Goal: Book appointment/travel/reservation

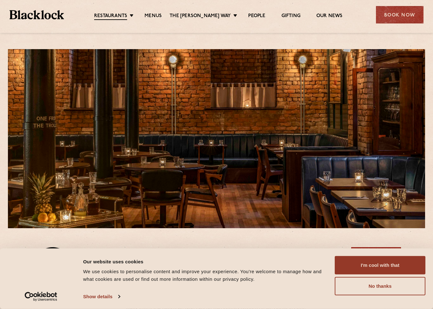
click at [160, 18] on link "Menus" at bounding box center [153, 16] width 17 height 6
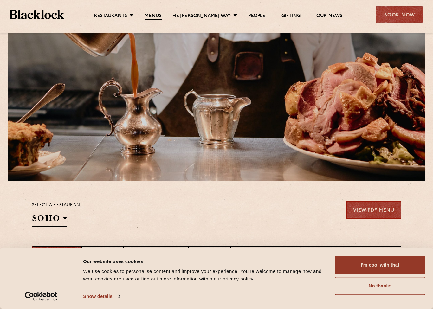
scroll to position [48, 0]
click at [390, 267] on button "I'm cool with that" at bounding box center [380, 265] width 91 height 18
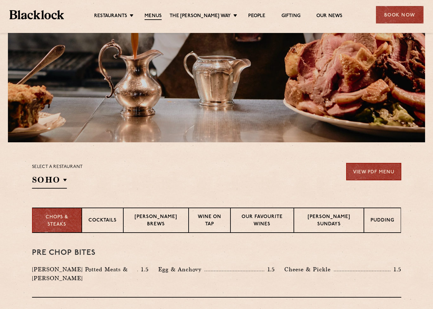
scroll to position [87, 0]
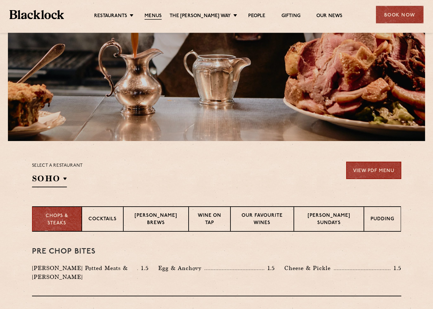
click at [370, 168] on link "View PDF Menu" at bounding box center [373, 170] width 55 height 17
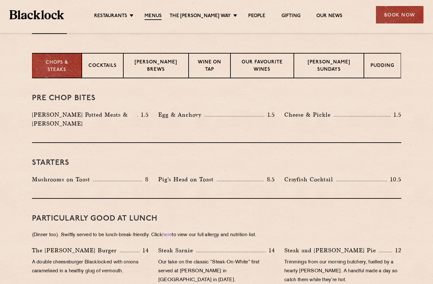
scroll to position [0, 0]
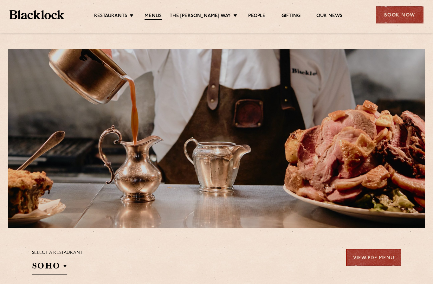
click at [0, 0] on link "[GEOGRAPHIC_DATA]" at bounding box center [0, 0] width 0 height 0
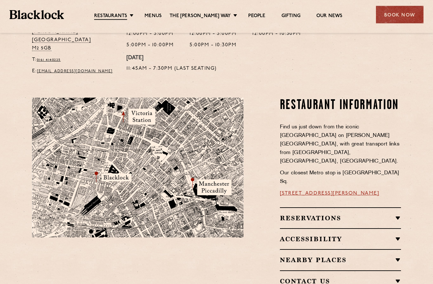
scroll to position [308, 0]
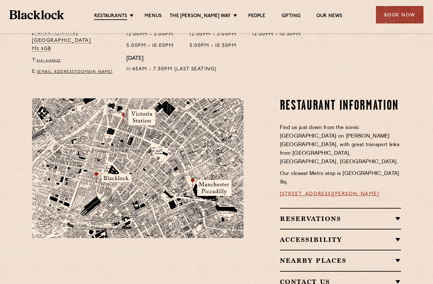
click at [324, 208] on div "Reservations Reservations We know that bookings are important for certain occas…" at bounding box center [340, 218] width 121 height 21
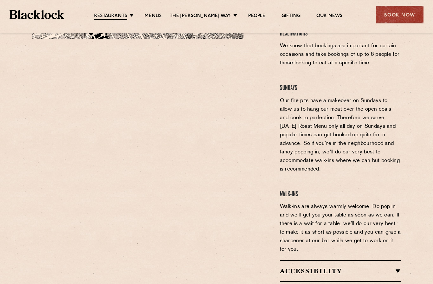
scroll to position [499, 0]
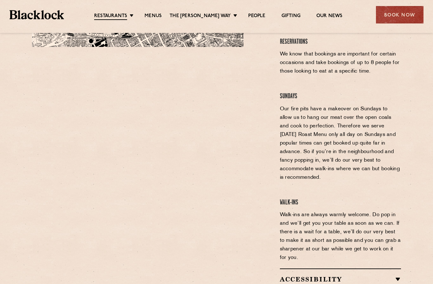
click at [400, 17] on div "Book Now" at bounding box center [400, 14] width 48 height 17
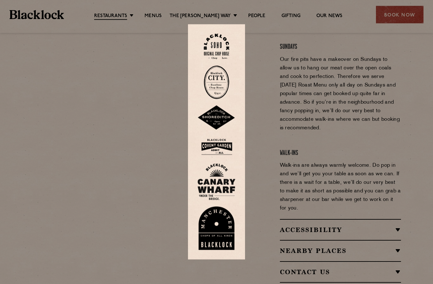
scroll to position [553, 0]
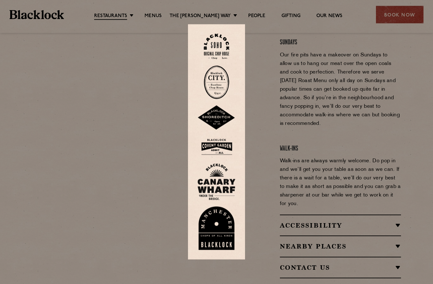
click at [212, 246] on img at bounding box center [217, 229] width 38 height 44
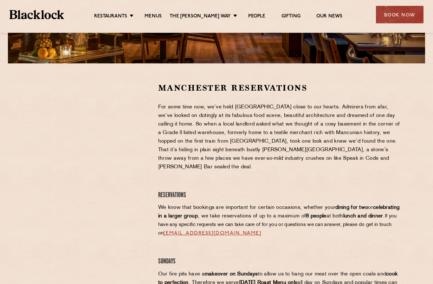
scroll to position [165, 0]
